Goal: Information Seeking & Learning: Learn about a topic

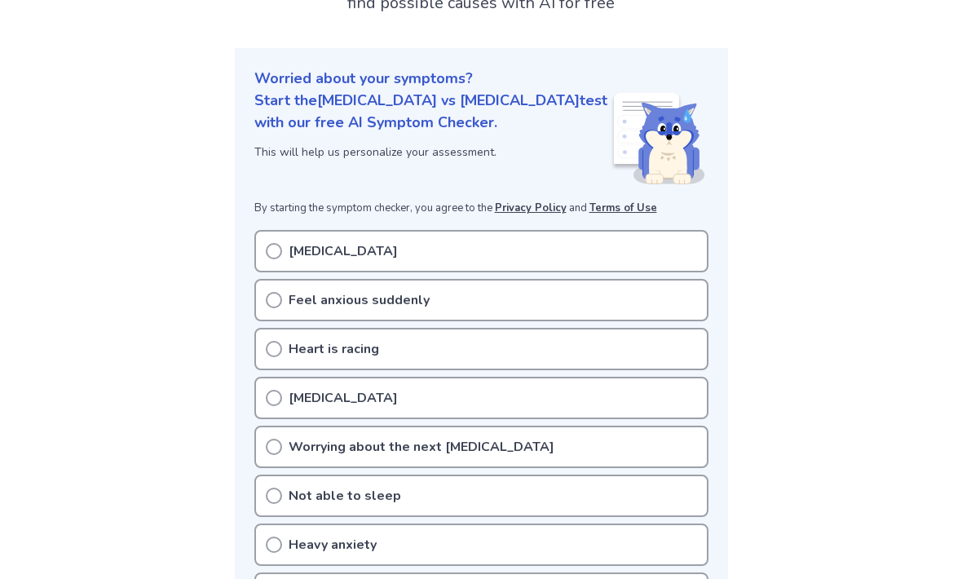
scroll to position [177, 0]
click at [282, 279] on div "Feel anxious suddenly" at bounding box center [481, 300] width 454 height 42
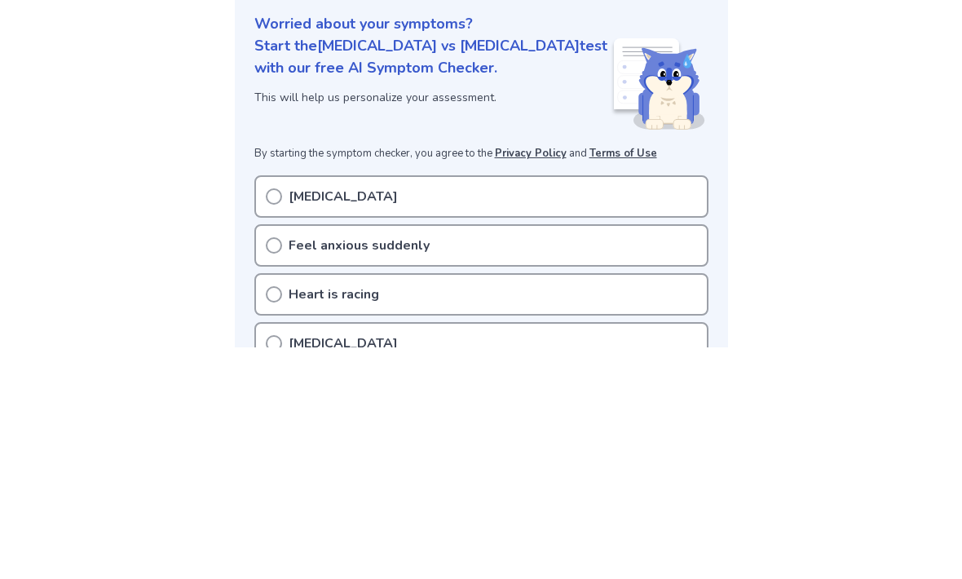
click at [287, 456] on div "Feel anxious suddenly" at bounding box center [481, 477] width 454 height 42
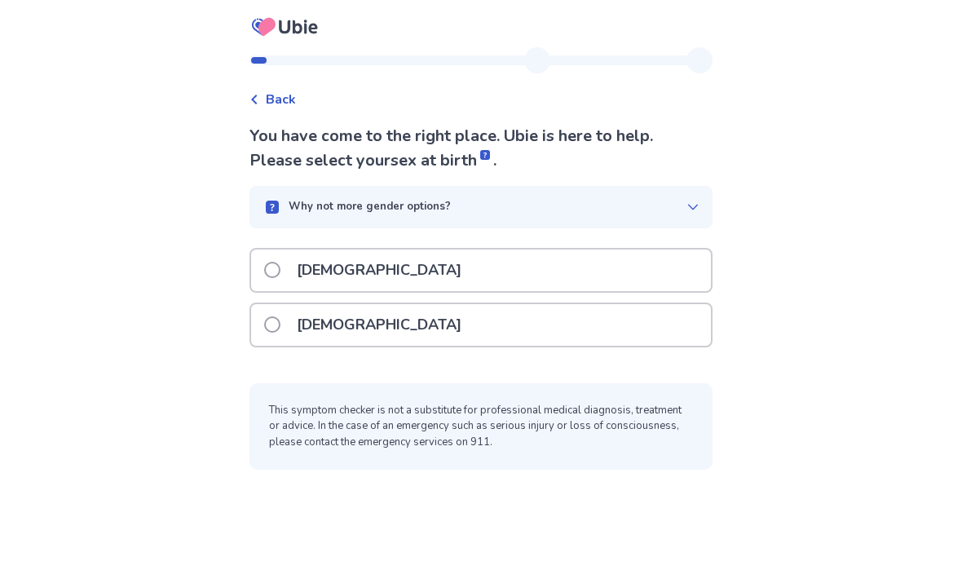
click at [280, 272] on span at bounding box center [272, 270] width 16 height 16
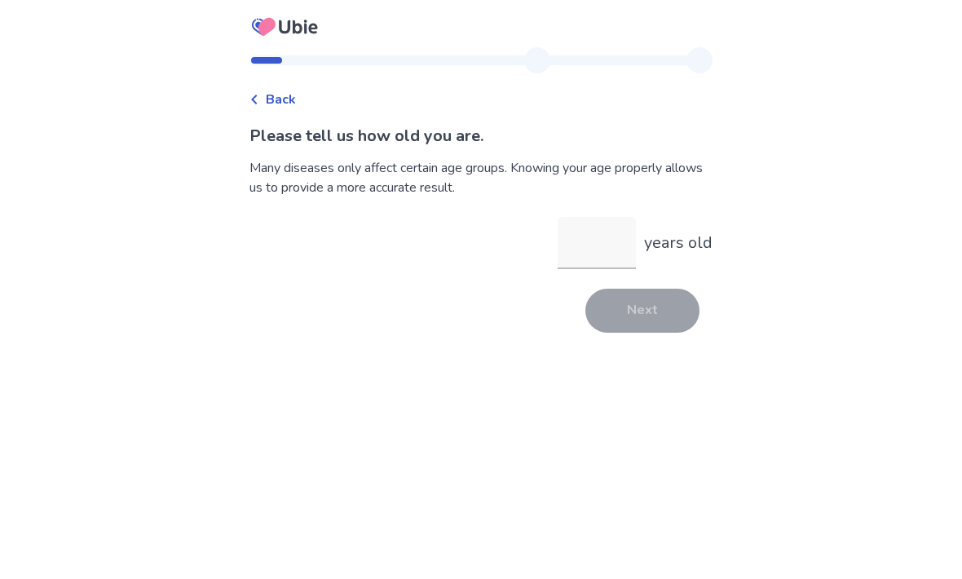
click at [257, 96] on icon at bounding box center [254, 100] width 6 height 10
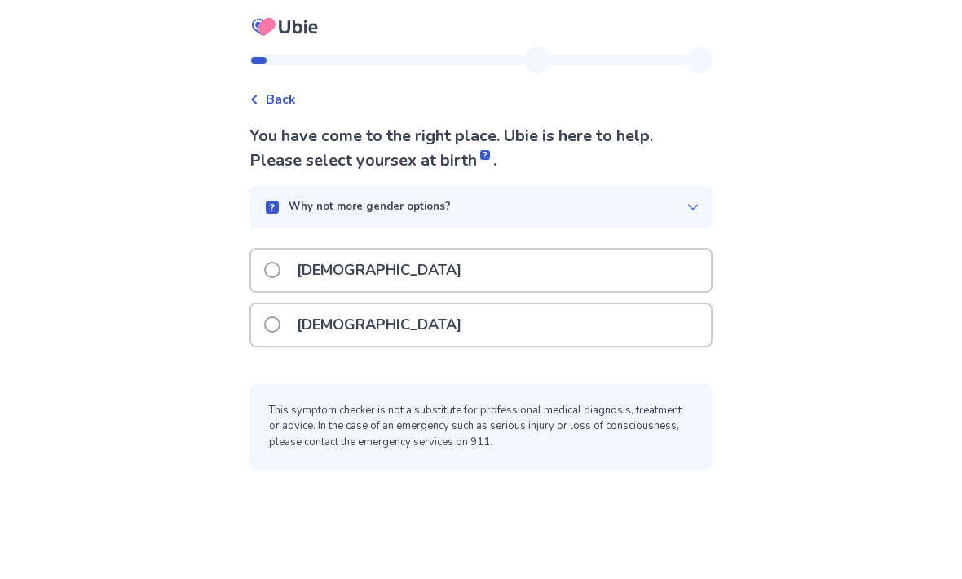
click at [294, 277] on label "[DEMOGRAPHIC_DATA]" at bounding box center [367, 270] width 207 height 42
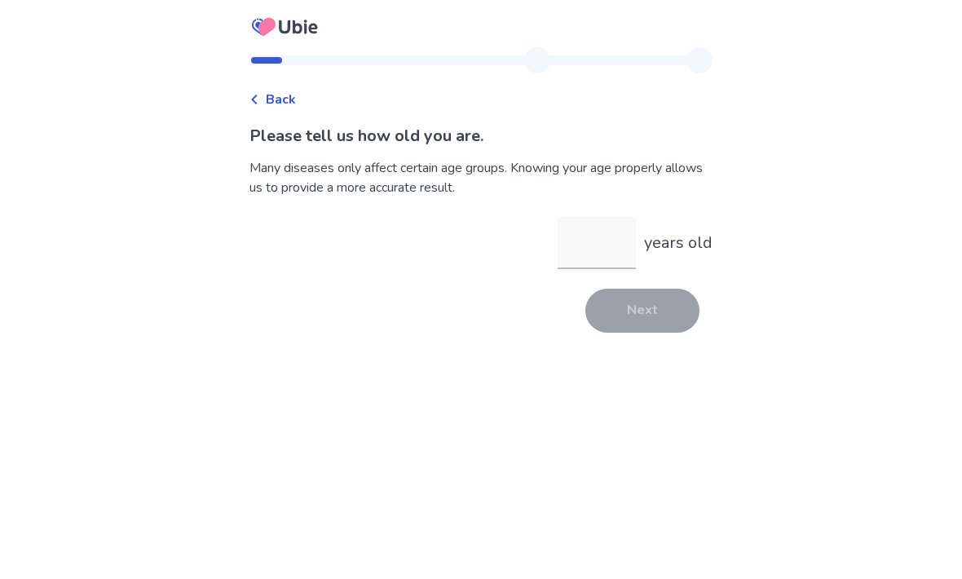
click at [599, 244] on input "years old" at bounding box center [596, 243] width 78 height 52
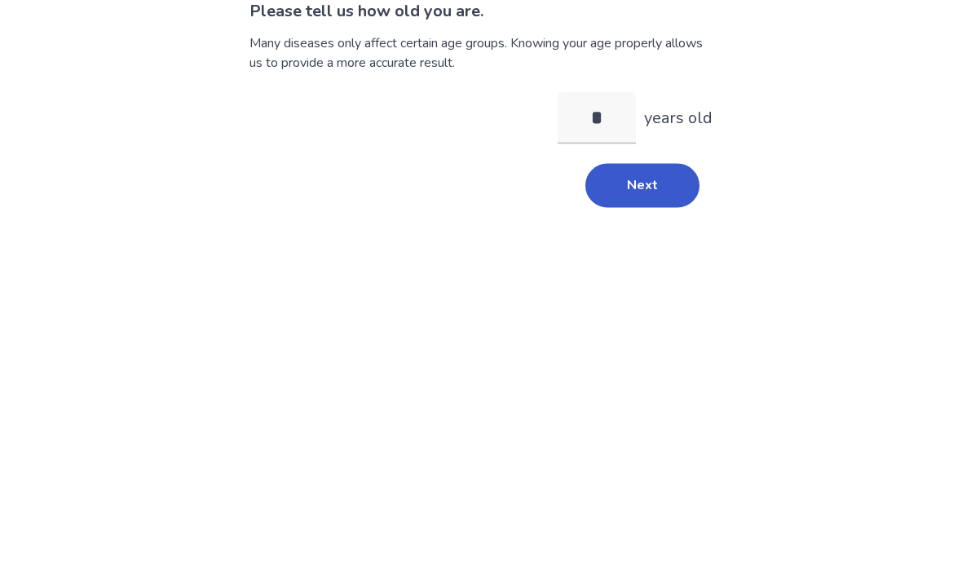
type input "**"
click at [638, 289] on button "Next" at bounding box center [642, 311] width 114 height 44
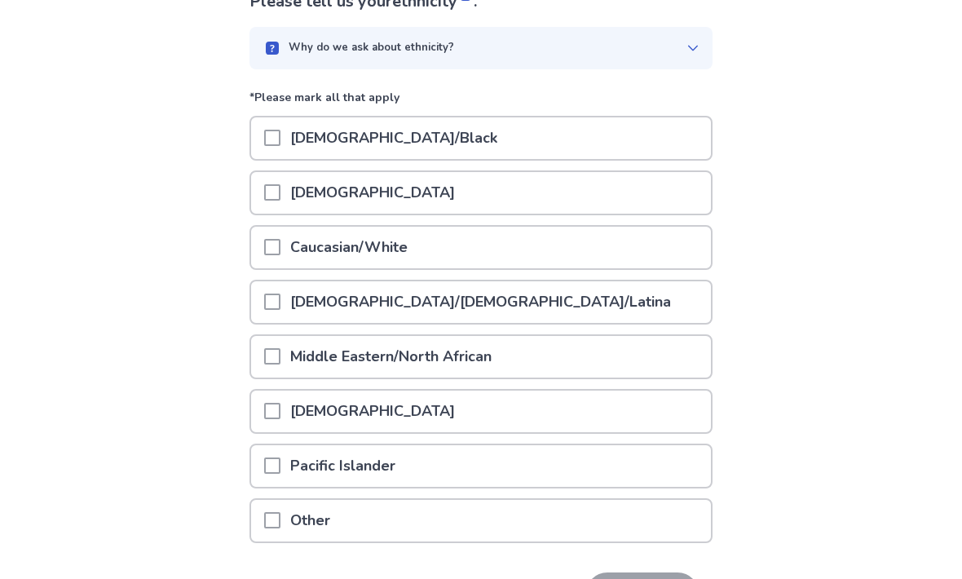
scroll to position [151, 0]
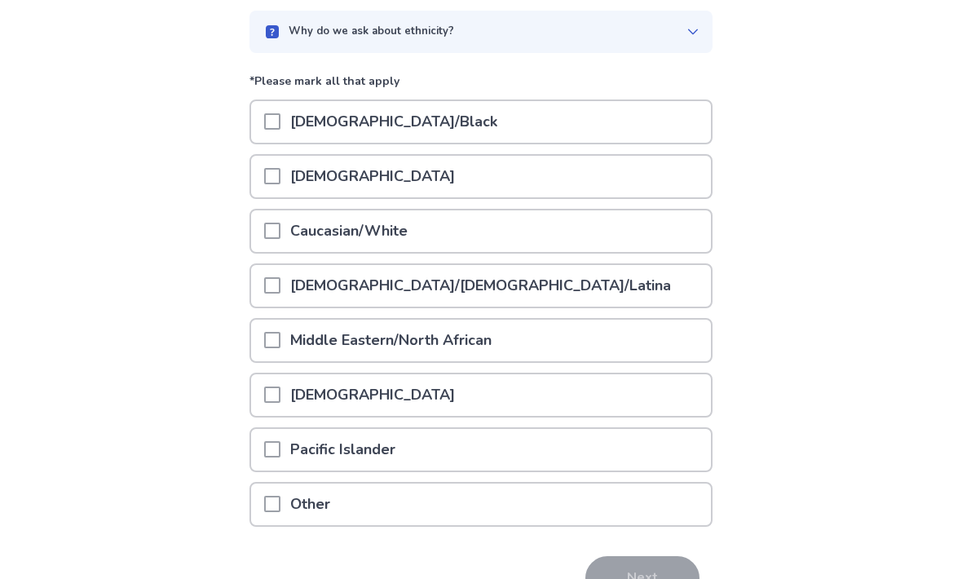
click at [280, 225] on span at bounding box center [272, 231] width 16 height 16
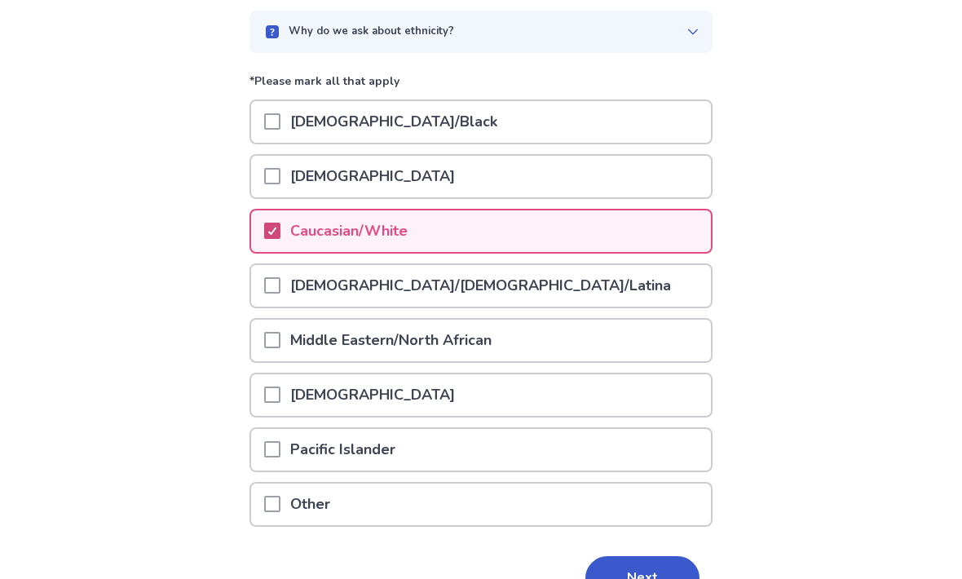
click at [280, 274] on div at bounding box center [272, 286] width 16 height 42
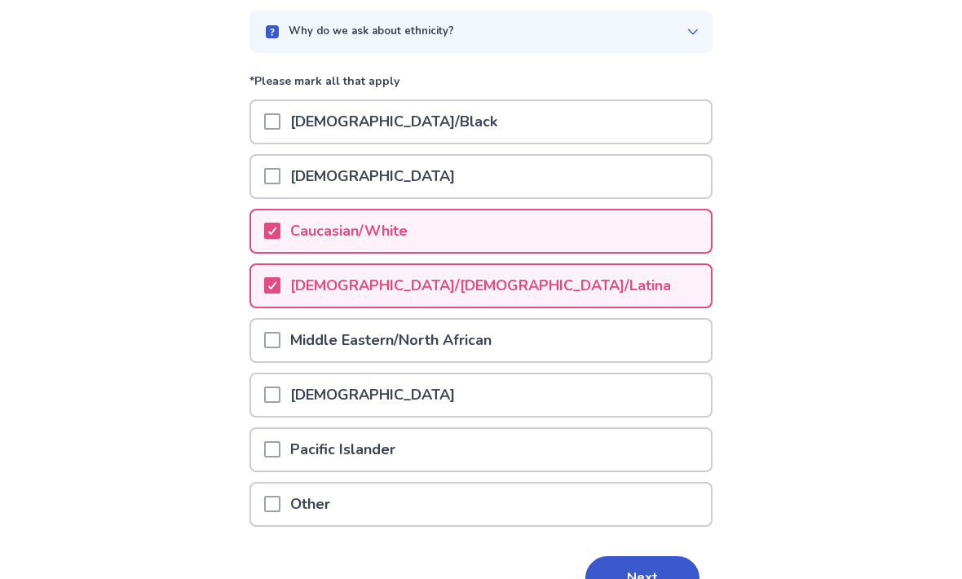
click at [277, 227] on icon at bounding box center [272, 231] width 10 height 8
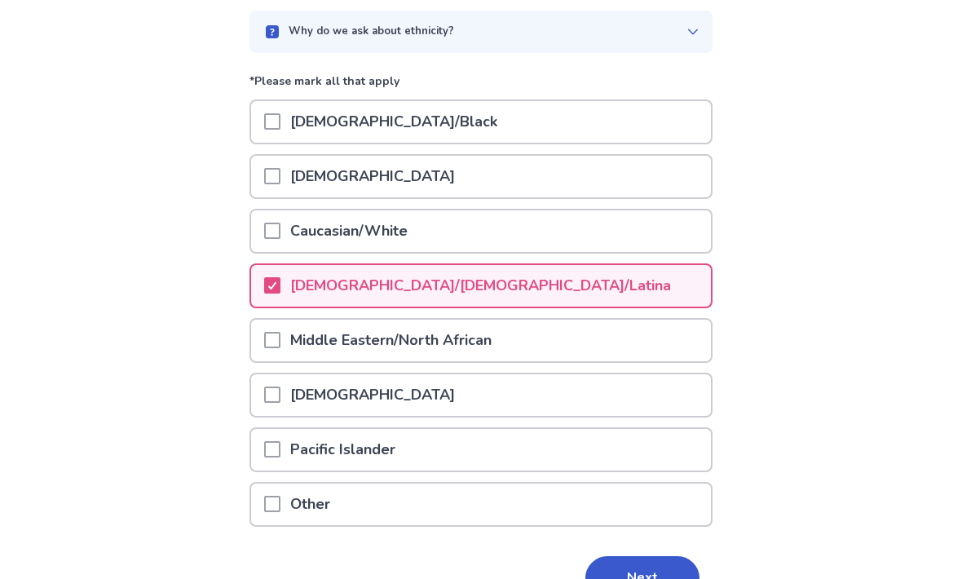
click at [647, 576] on button "Next" at bounding box center [642, 578] width 114 height 44
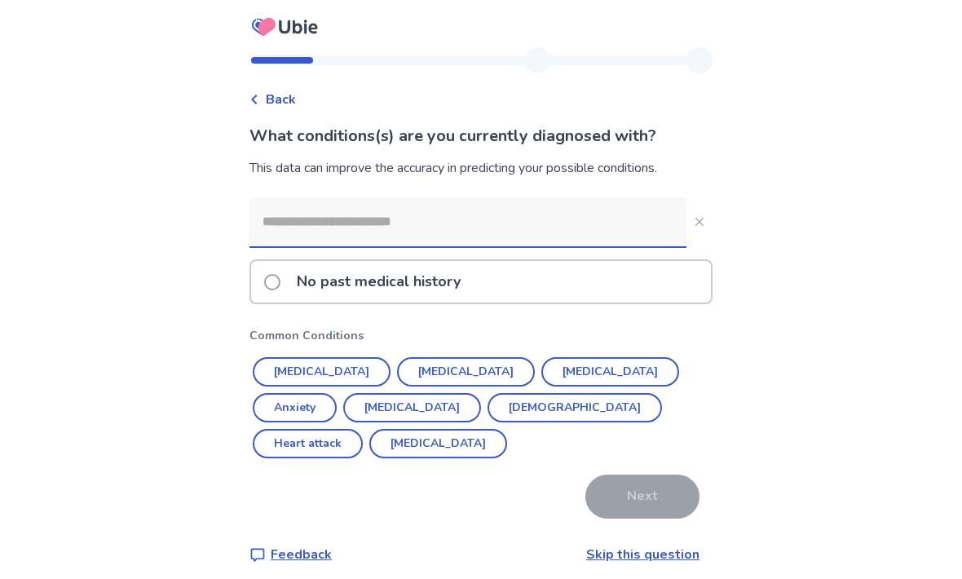
click at [548, 372] on button "[MEDICAL_DATA]" at bounding box center [610, 371] width 138 height 29
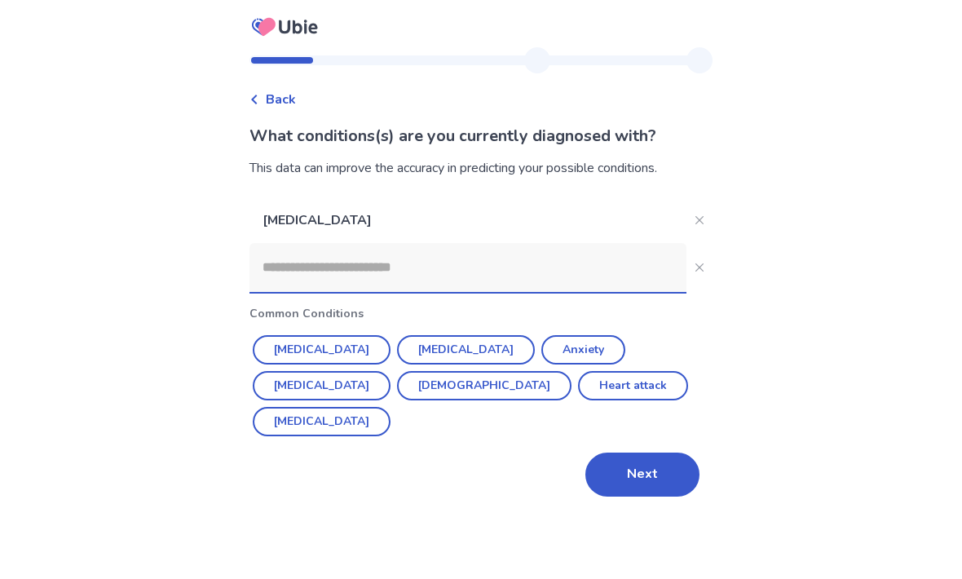
click at [653, 452] on button "Next" at bounding box center [642, 474] width 114 height 44
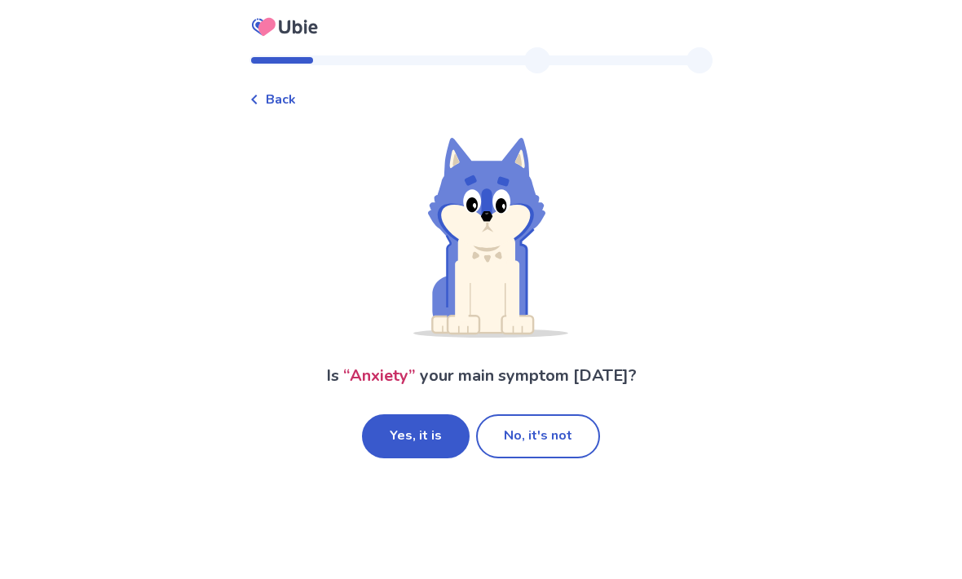
click at [421, 447] on button "Yes, it is" at bounding box center [416, 436] width 108 height 44
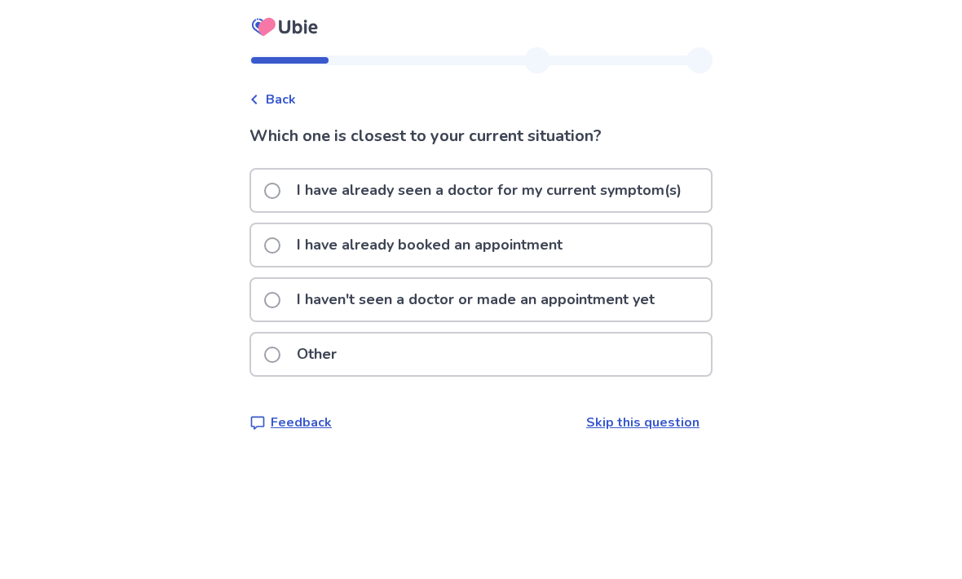
click at [669, 201] on p "I have already seen a doctor for my current symptom(s)" at bounding box center [489, 191] width 404 height 42
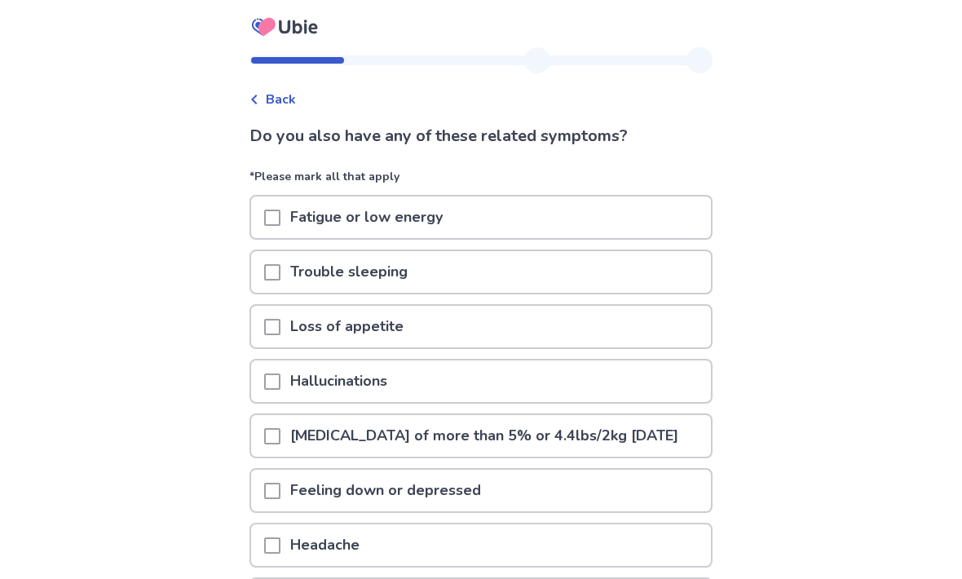
click at [878, 2] on div "Back Do you also have any of these related symptoms? *Please mark all that appl…" at bounding box center [481, 383] width 962 height 767
click at [512, 4] on div at bounding box center [480, 23] width 489 height 47
click at [532, 0] on div at bounding box center [480, 23] width 489 height 47
